Goal: Information Seeking & Learning: Check status

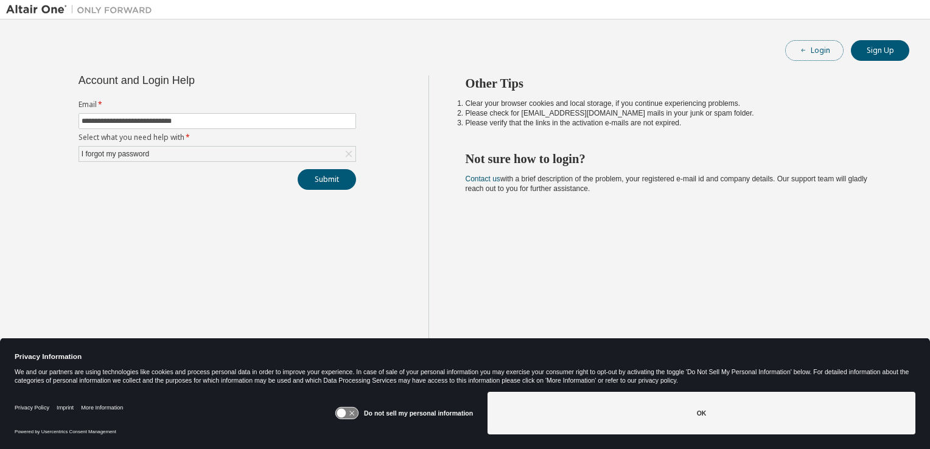
click at [815, 59] on button "Login" at bounding box center [814, 50] width 58 height 21
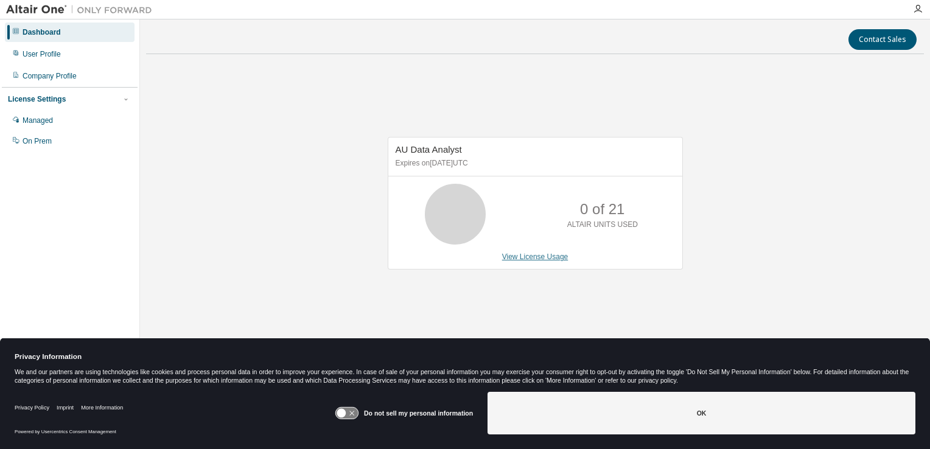
click at [525, 260] on link "View License Usage" at bounding box center [535, 257] width 66 height 9
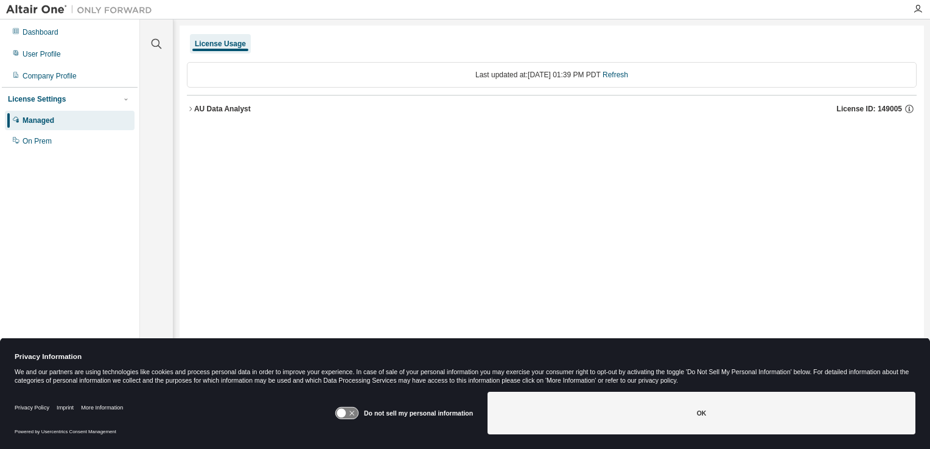
click at [877, 110] on span "License ID: 149005" at bounding box center [869, 109] width 65 height 10
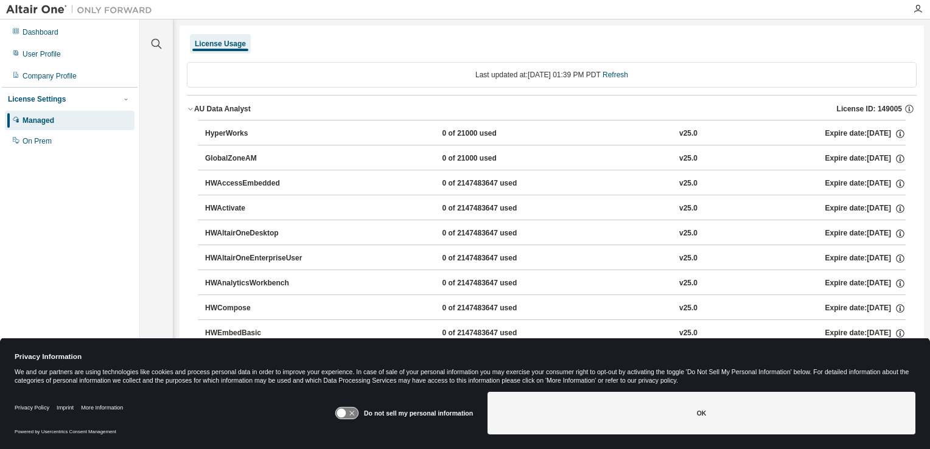
click at [231, 41] on div "License Usage" at bounding box center [220, 44] width 51 height 10
click at [280, 76] on div "Last updated at: Tue 2025-09-02 01:39 PM PDT Refresh" at bounding box center [552, 75] width 730 height 26
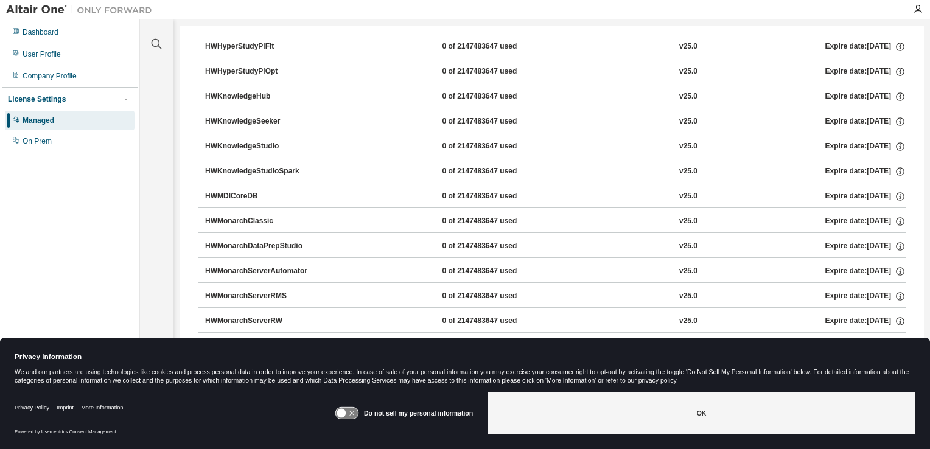
click at [442, 218] on div "0 of 2147483647 used" at bounding box center [497, 221] width 110 height 11
click at [235, 216] on div "HWMonarchClassic" at bounding box center [260, 221] width 110 height 11
click at [240, 216] on div "HWMonarchClassic" at bounding box center [260, 221] width 110 height 11
click at [256, 216] on div "HWMonarchClassic" at bounding box center [260, 221] width 110 height 11
drag, startPoint x: 610, startPoint y: 228, endPoint x: 691, endPoint y: 220, distance: 80.7
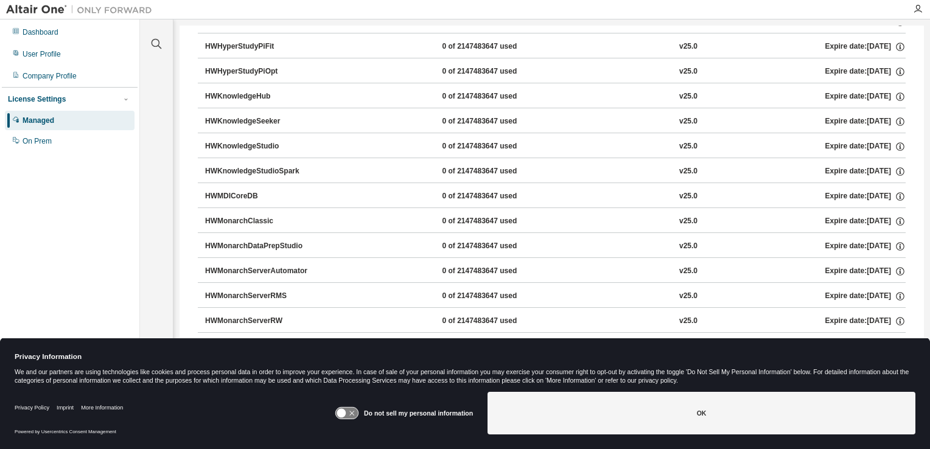
click at [613, 227] on button "HWMonarchClassic 0 of 2147483647 used v25.0 Expire date: 2025-09-11" at bounding box center [555, 221] width 700 height 27
click at [895, 218] on icon "button" at bounding box center [899, 221] width 11 height 11
click at [866, 240] on p "Options: DUC=21" at bounding box center [866, 239] width 58 height 10
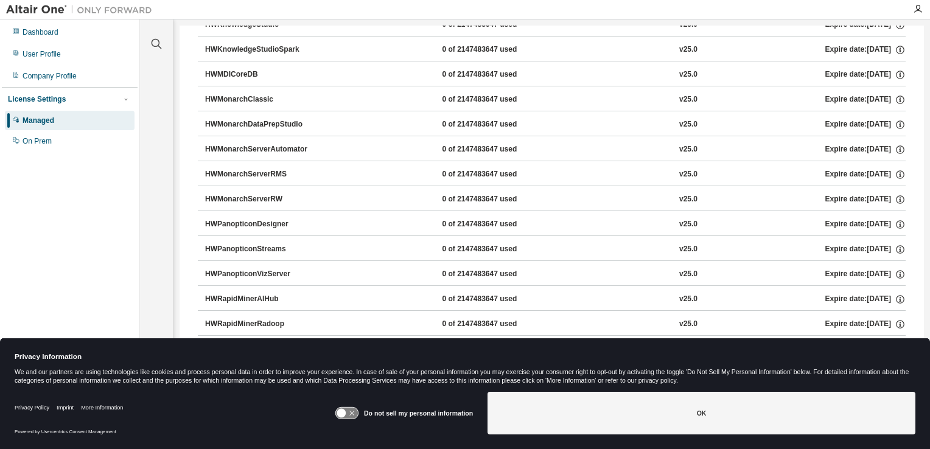
click at [231, 89] on button "HWMonarchClassic 0 of 2147483647 used v25.0 Expire date: 2025-09-11" at bounding box center [555, 99] width 700 height 27
drag, startPoint x: 251, startPoint y: 122, endPoint x: 268, endPoint y: 121, distance: 17.0
click at [262, 121] on div "HWMonarchDataPrepStudio" at bounding box center [260, 124] width 110 height 11
click at [324, 121] on div "HWMonarchDataPrepStudio 0 of 2147483647 used v25.0 Expire date: 2025-09-11" at bounding box center [555, 124] width 700 height 11
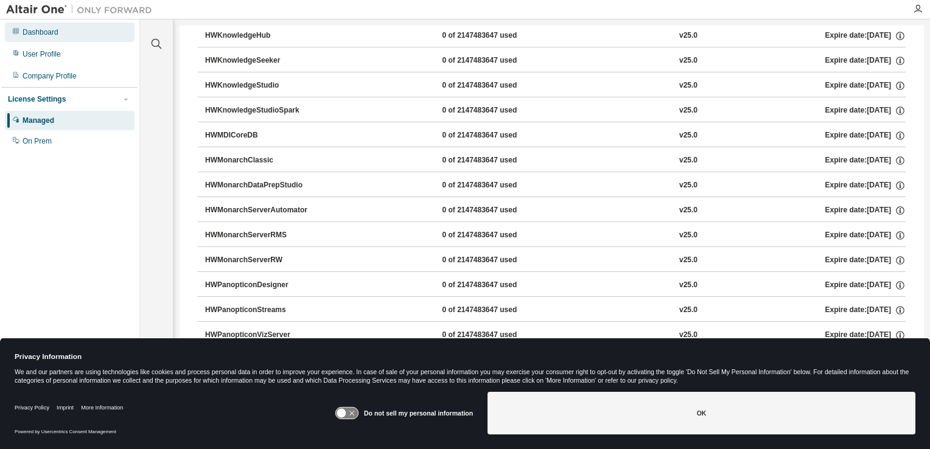
click at [44, 33] on div "Dashboard" at bounding box center [41, 32] width 36 height 10
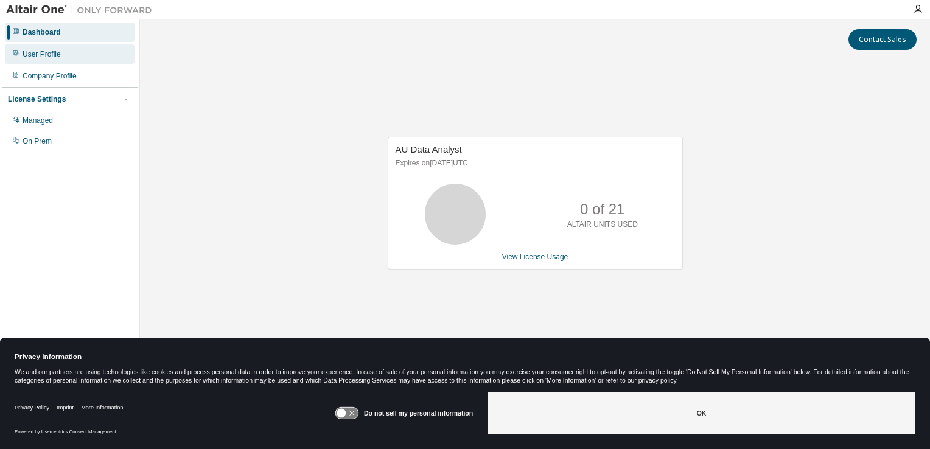
click at [40, 55] on div "User Profile" at bounding box center [42, 54] width 38 height 10
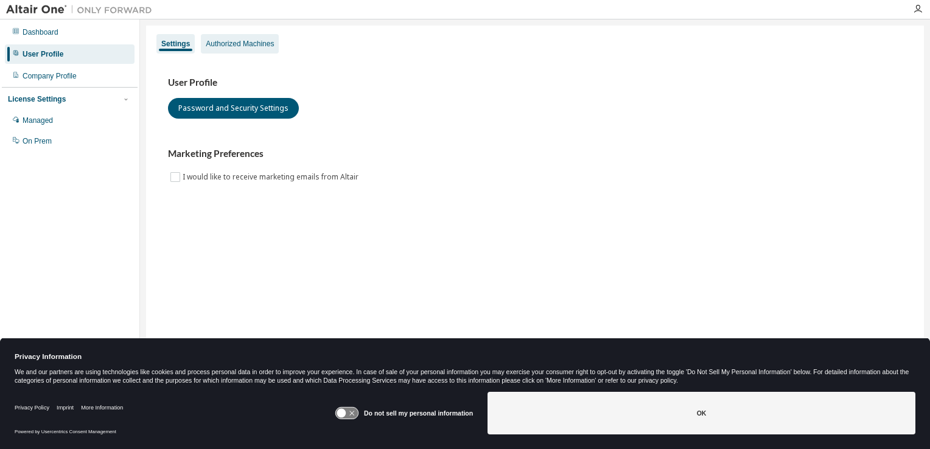
click at [243, 45] on div "Authorized Machines" at bounding box center [240, 44] width 68 height 10
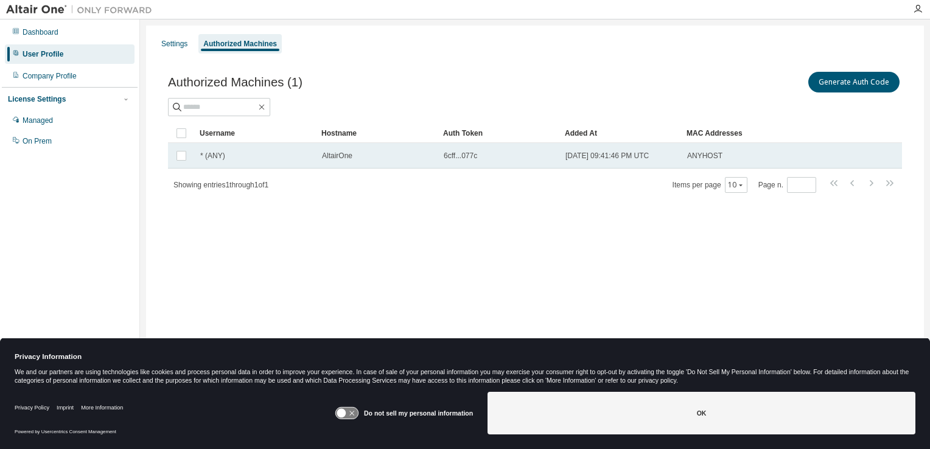
click at [223, 158] on span "* (ANY)" at bounding box center [212, 156] width 25 height 10
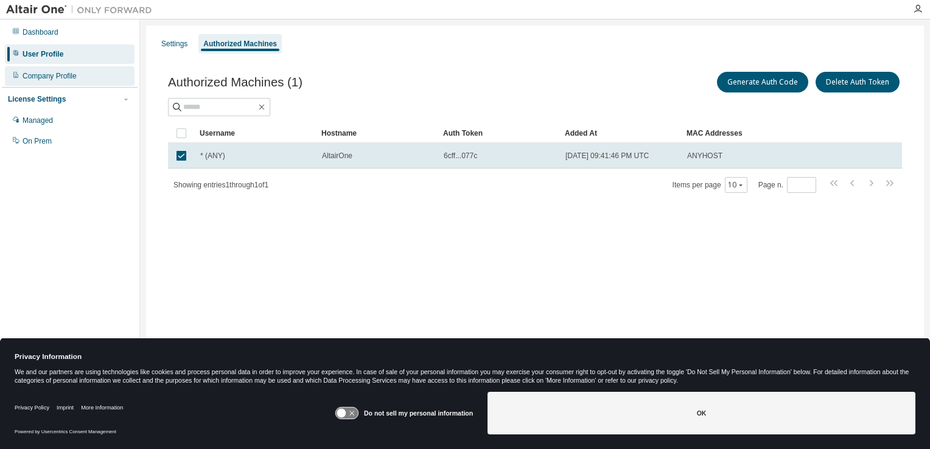
click at [41, 74] on div "Company Profile" at bounding box center [50, 76] width 54 height 10
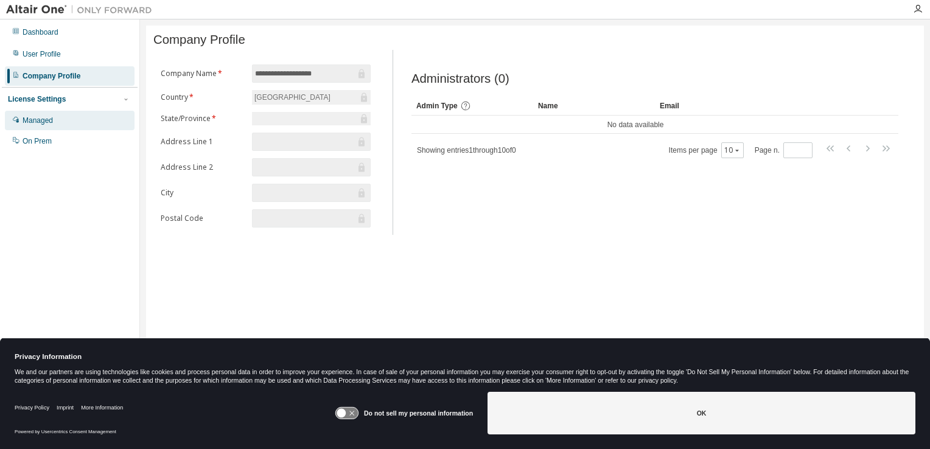
click at [41, 120] on div "Managed" at bounding box center [38, 121] width 30 height 10
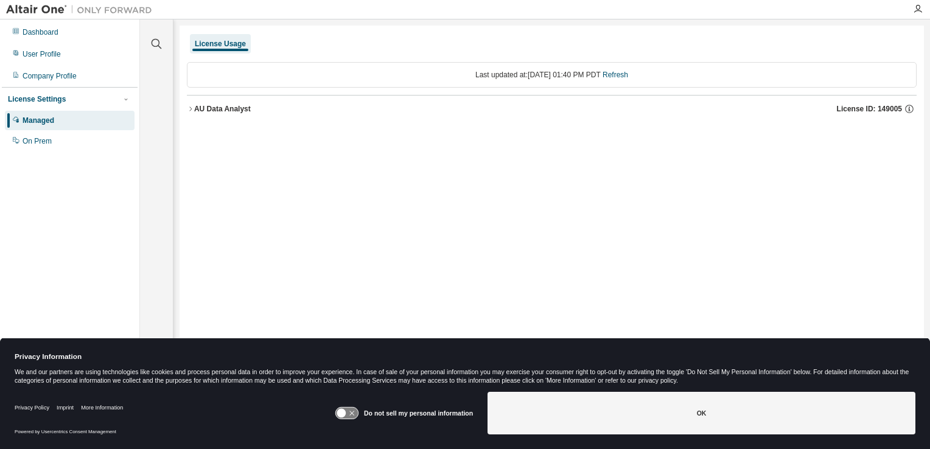
click at [215, 44] on div "License Usage" at bounding box center [220, 44] width 51 height 10
click at [192, 110] on icon "button" at bounding box center [190, 108] width 7 height 7
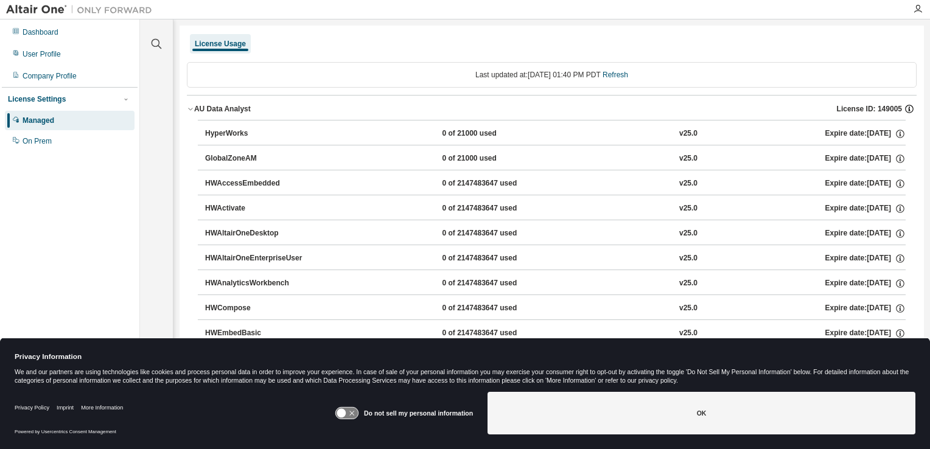
click at [904, 111] on icon "button" at bounding box center [909, 108] width 11 height 11
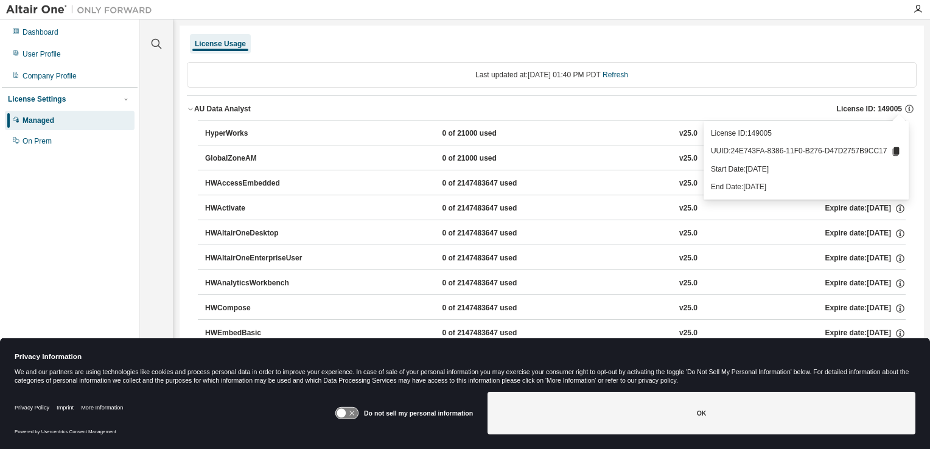
click at [897, 154] on icon at bounding box center [896, 151] width 7 height 9
